Goal: Task Accomplishment & Management: Complete application form

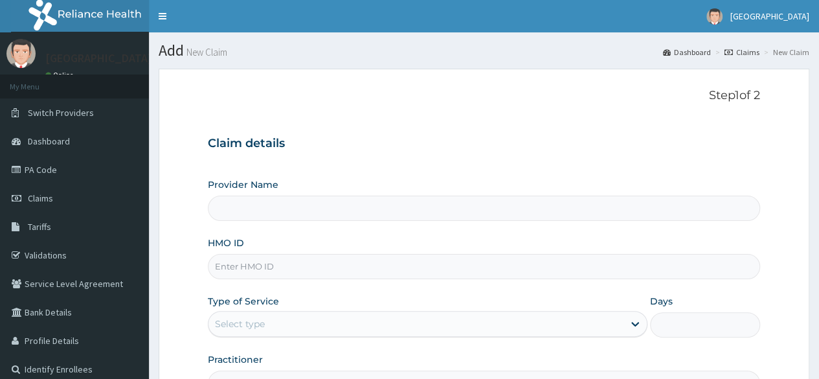
type input "[GEOGRAPHIC_DATA]"
click at [347, 272] on input "HMO ID" at bounding box center [484, 266] width 552 height 25
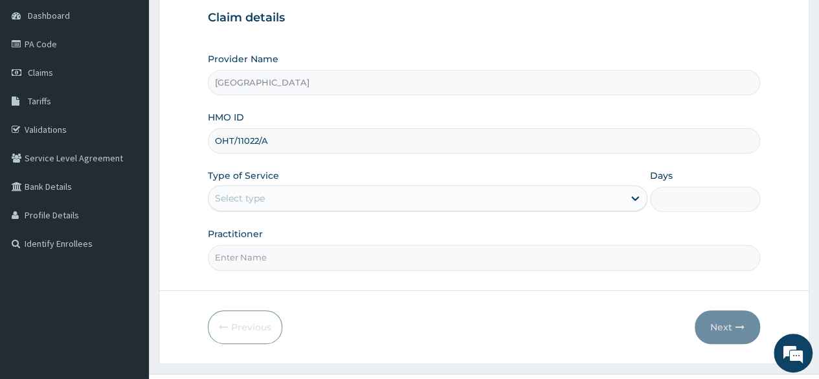
scroll to position [135, 0]
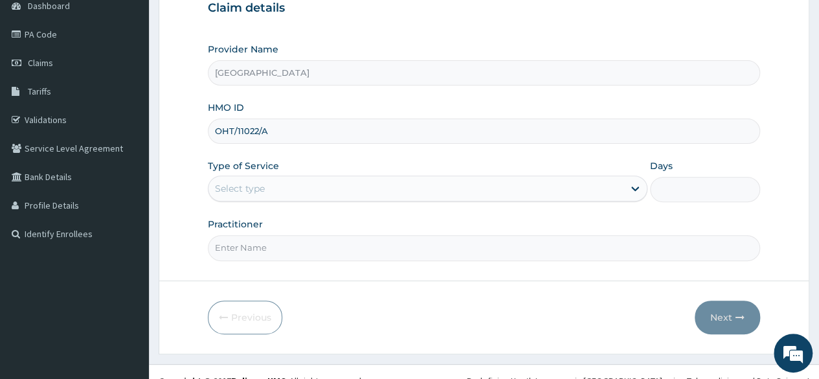
type input "OHT/11022/A"
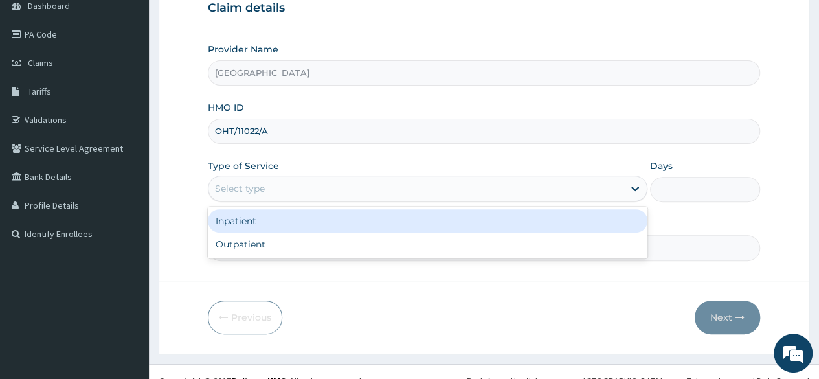
click at [569, 190] on div "Select type" at bounding box center [416, 188] width 415 height 21
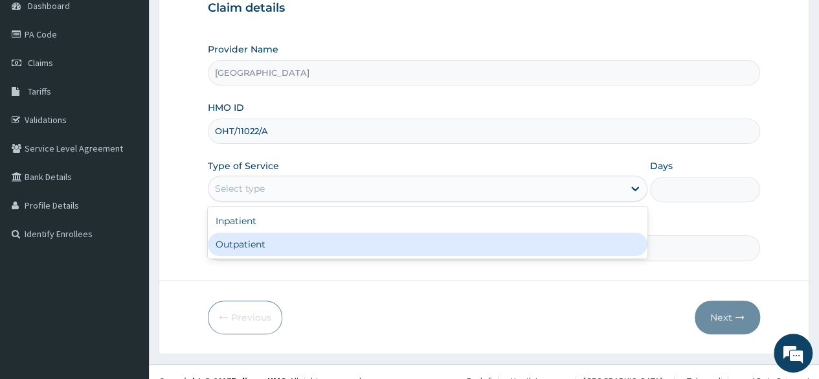
click at [466, 242] on div "Outpatient" at bounding box center [428, 243] width 440 height 23
type input "1"
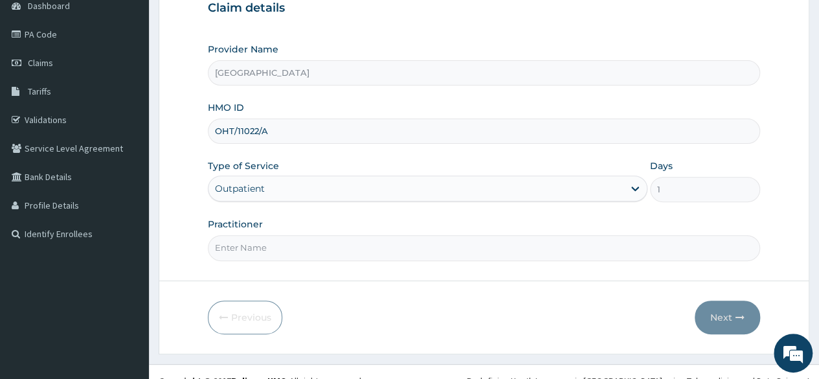
click at [435, 246] on input "Practitioner" at bounding box center [484, 247] width 552 height 25
type input "[PERSON_NAME]"
click at [728, 314] on button "Next" at bounding box center [727, 317] width 65 height 34
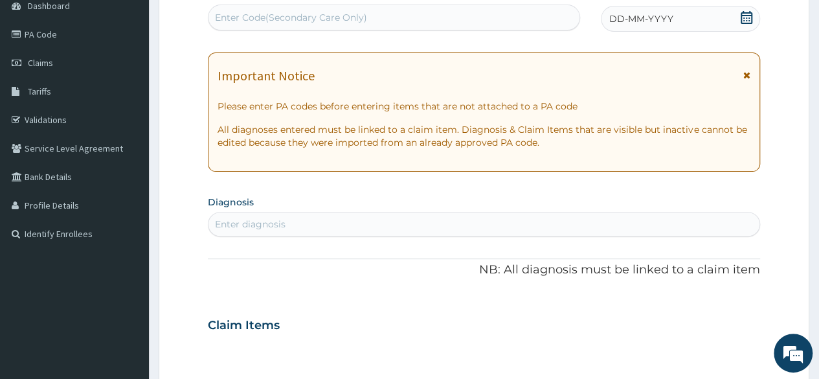
click at [501, 18] on div "Enter Code(Secondary Care Only)" at bounding box center [394, 17] width 370 height 21
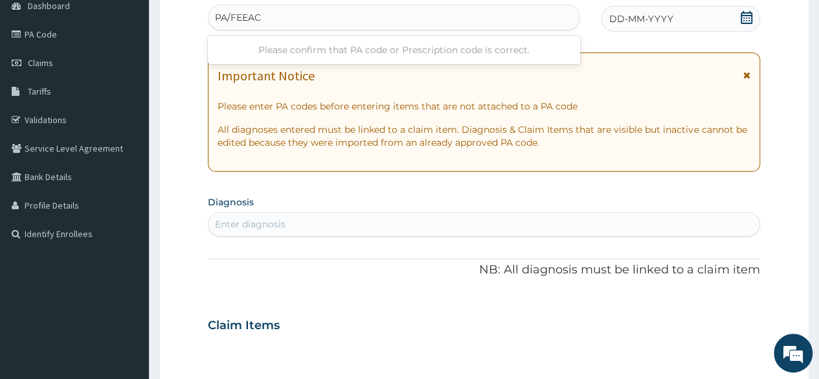
type input "PA/FEEAC1"
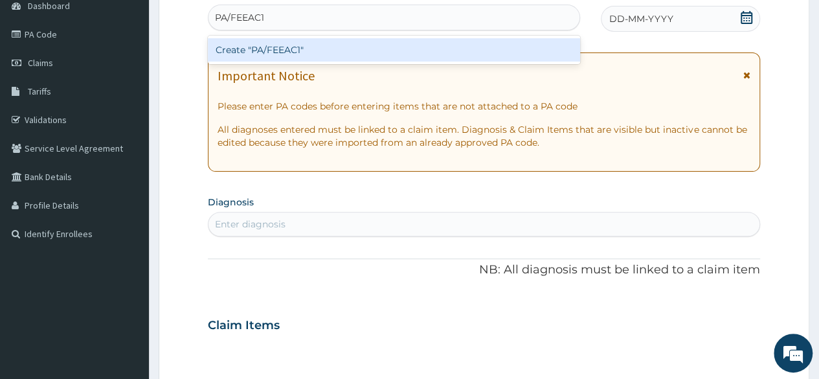
click at [527, 46] on div "Create "PA/FEEAC1"" at bounding box center [394, 49] width 372 height 23
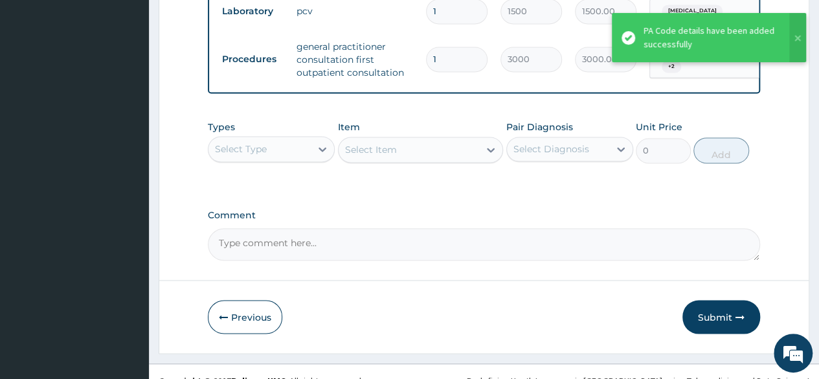
scroll to position [1017, 0]
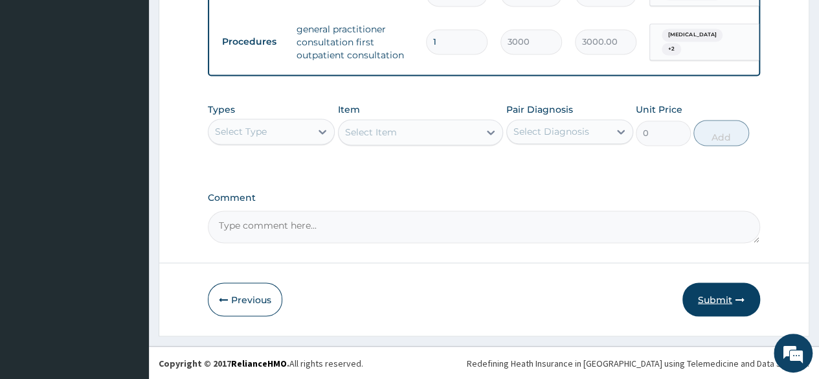
click at [703, 296] on button "Submit" at bounding box center [721, 299] width 78 height 34
